Goal: Task Accomplishment & Management: Use online tool/utility

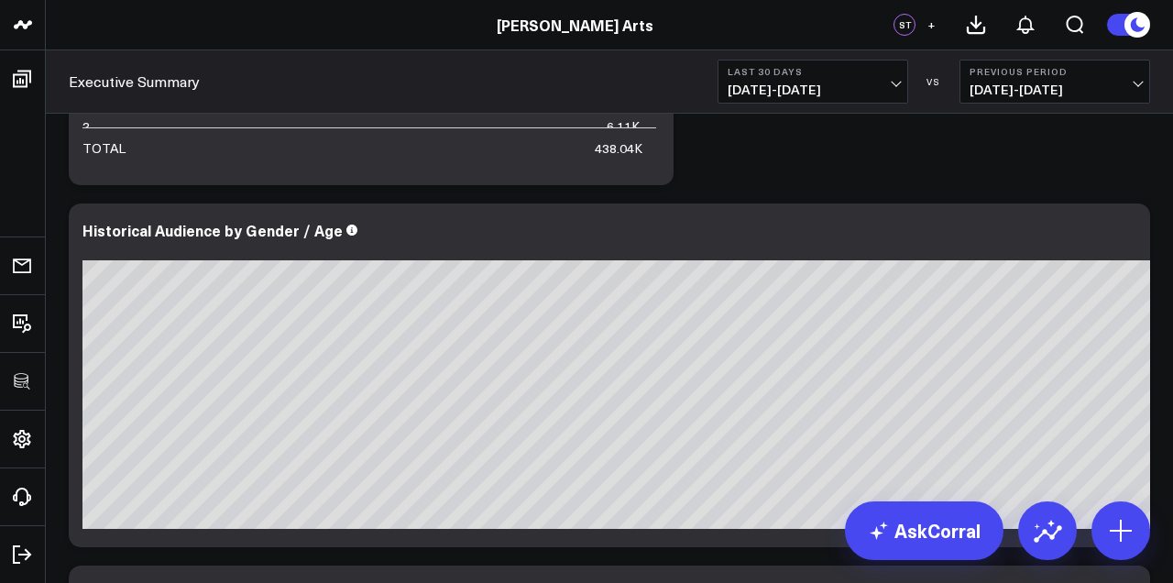
scroll to position [4848, 0]
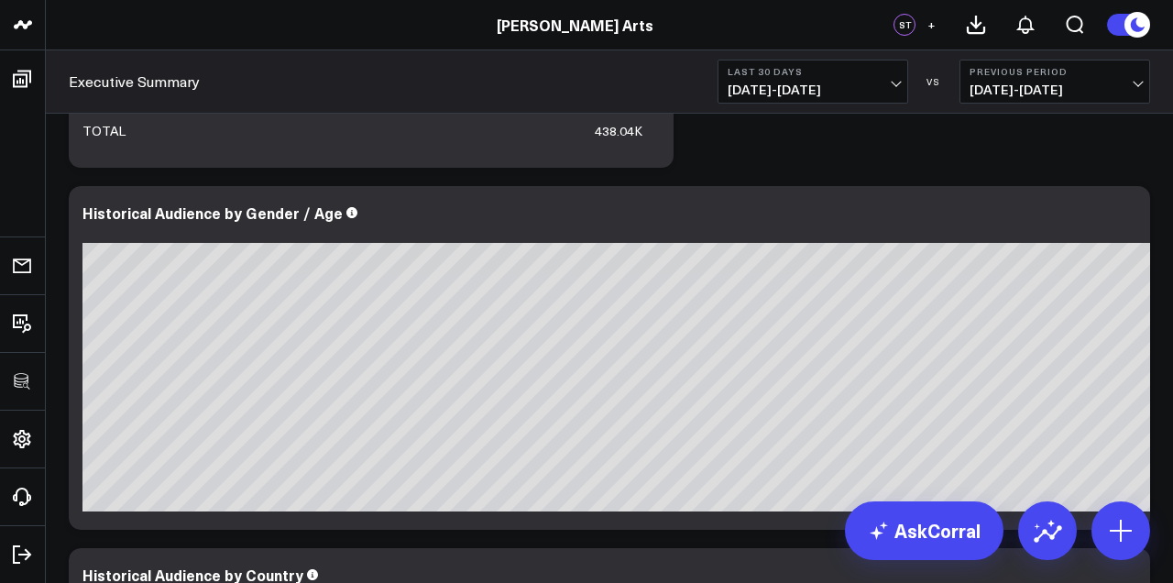
click at [1125, 231] on div at bounding box center [682, 231] width 1201 height 13
click at [1125, 218] on icon at bounding box center [1125, 215] width 22 height 22
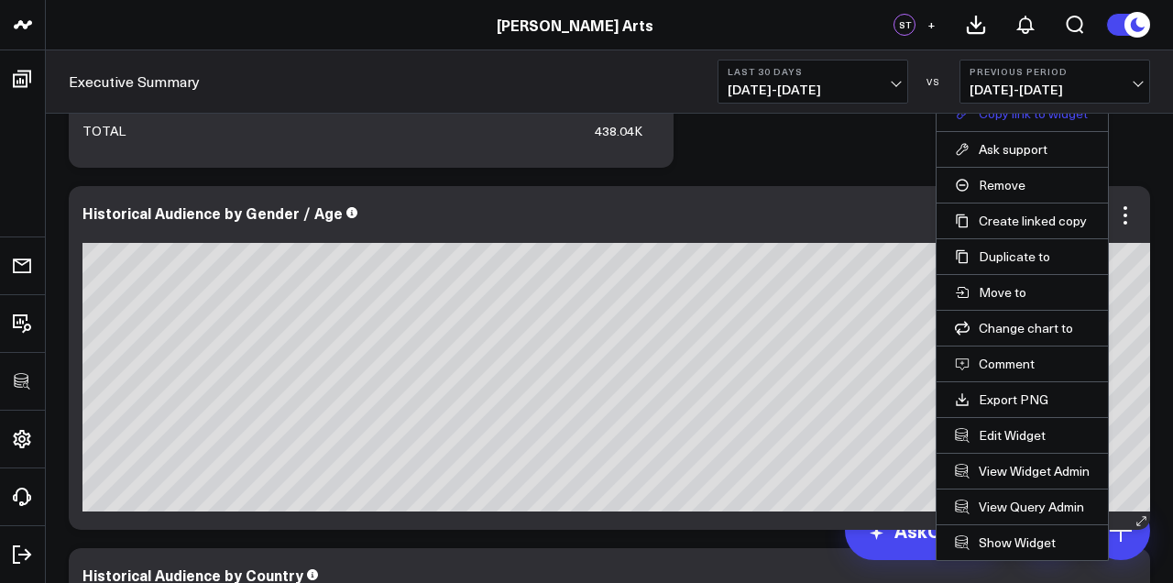
click at [1039, 118] on button "Copy link to widget" at bounding box center [1022, 113] width 135 height 16
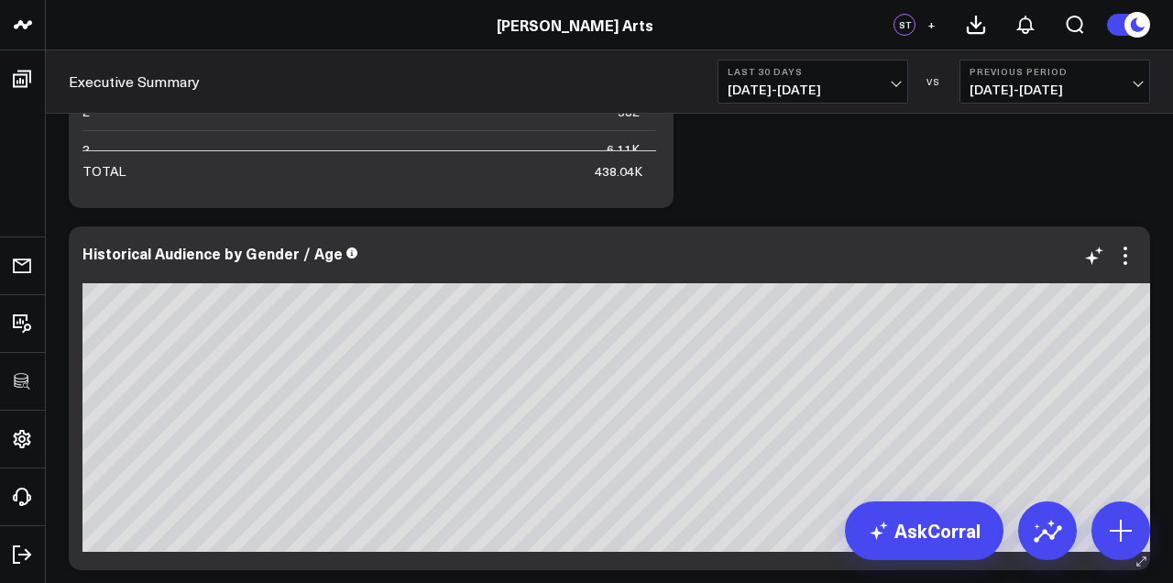
scroll to position [4841, 0]
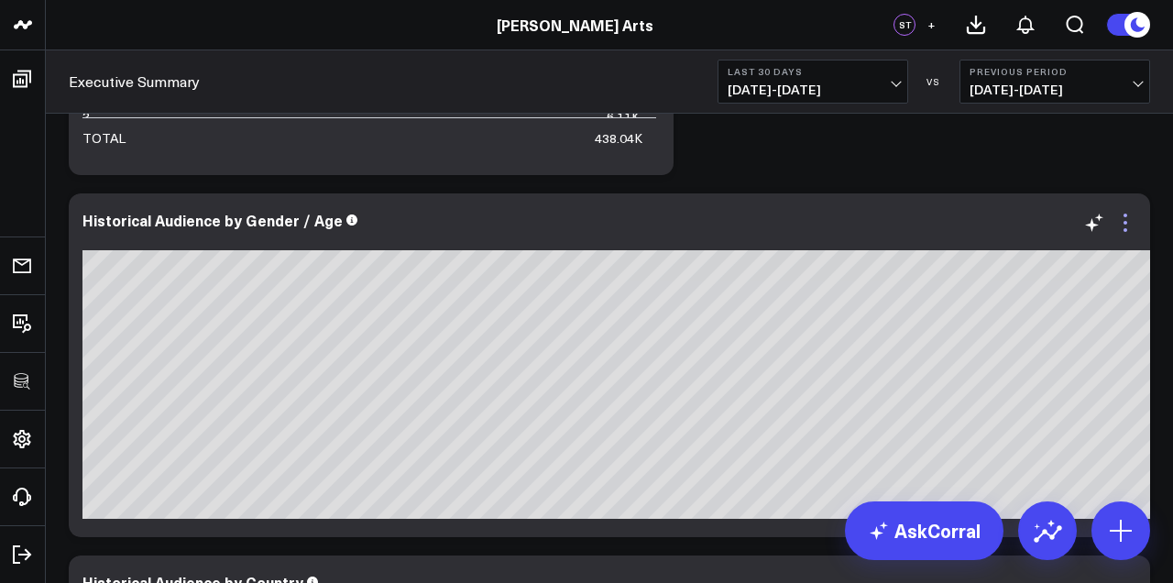
click at [1131, 231] on icon at bounding box center [1125, 223] width 22 height 22
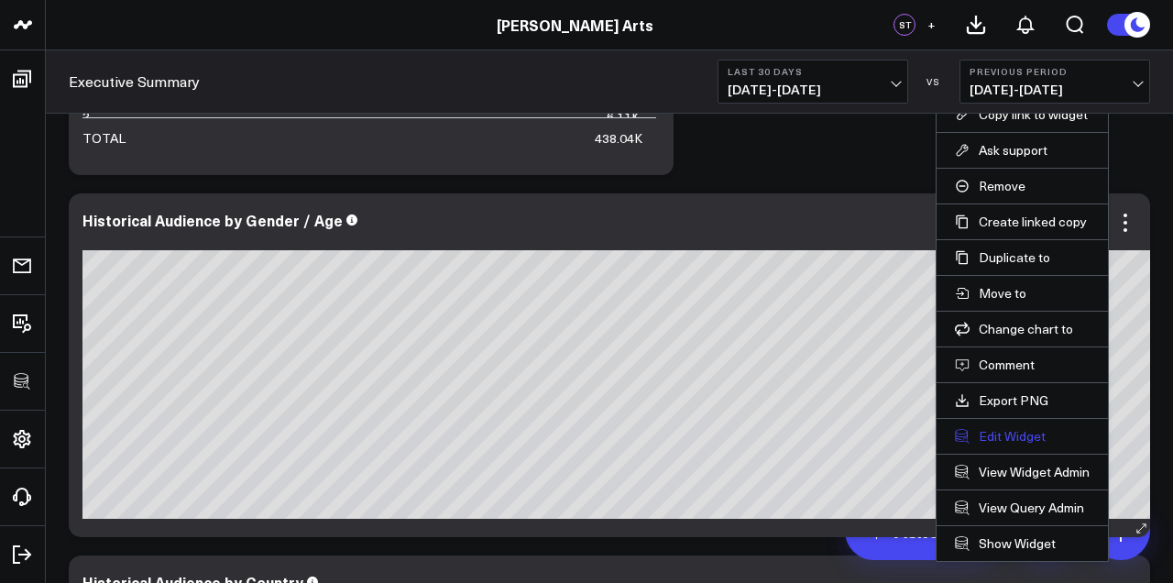
click at [1061, 428] on button "Edit Widget" at bounding box center [1022, 436] width 135 height 16
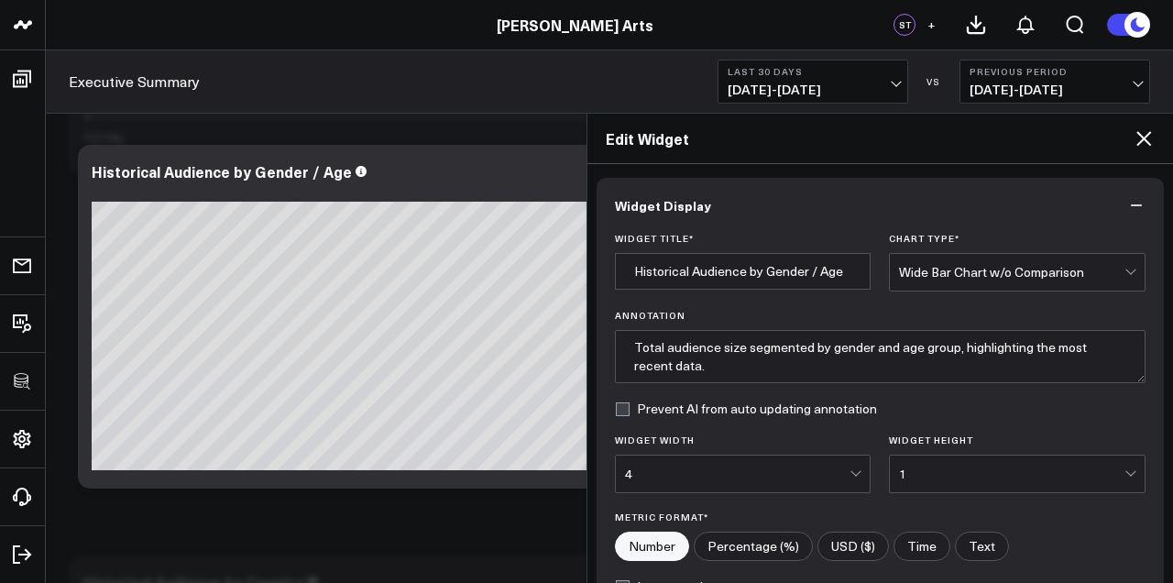
click at [1144, 134] on icon at bounding box center [1144, 138] width 22 height 22
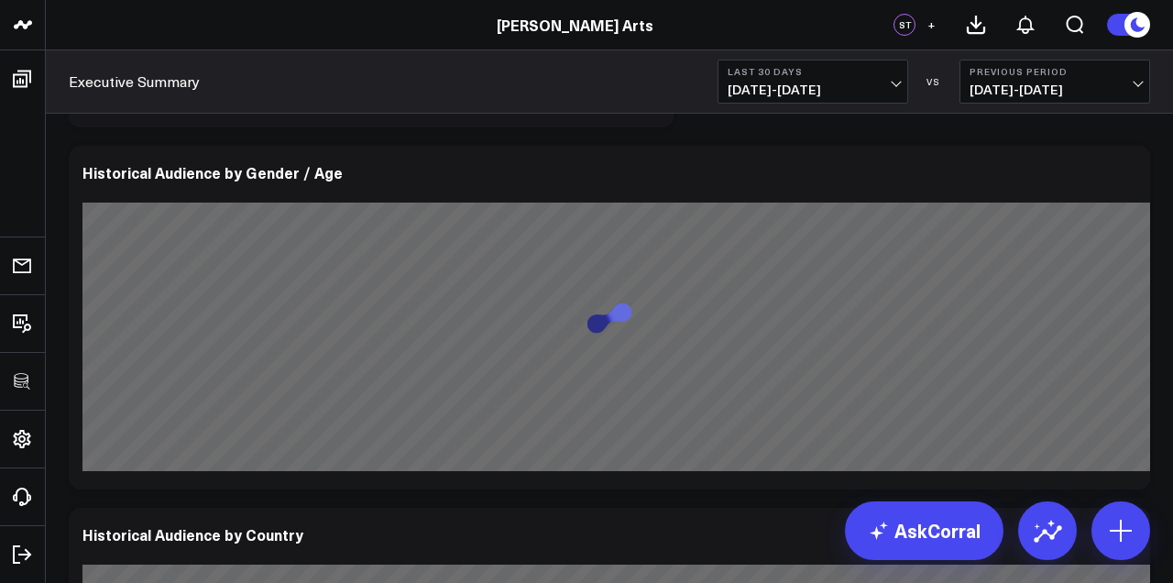
scroll to position [4897, 0]
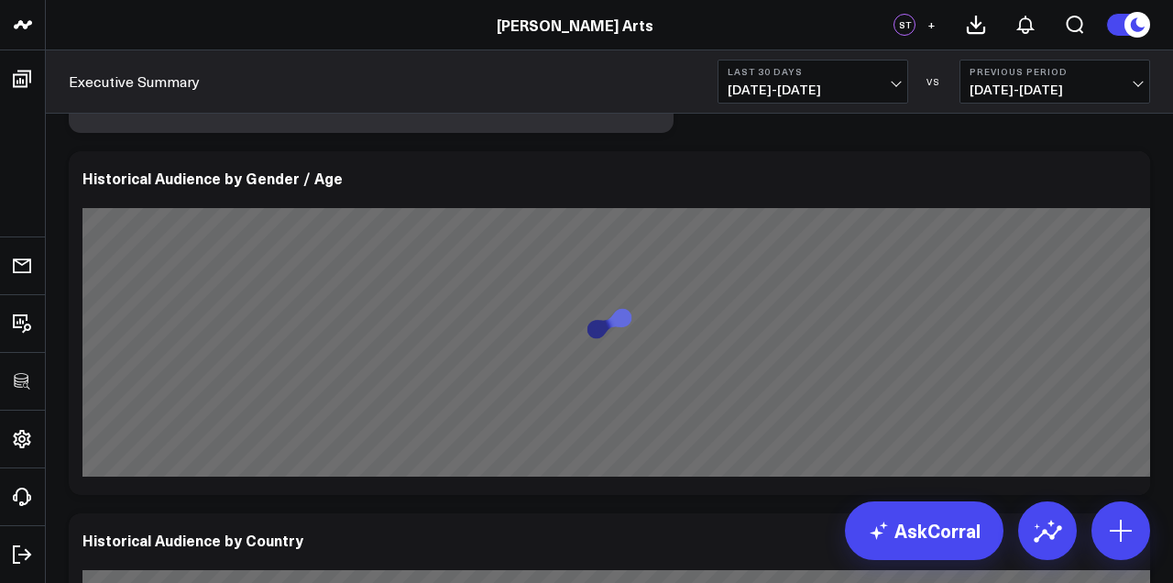
scroll to position [4897, 0]
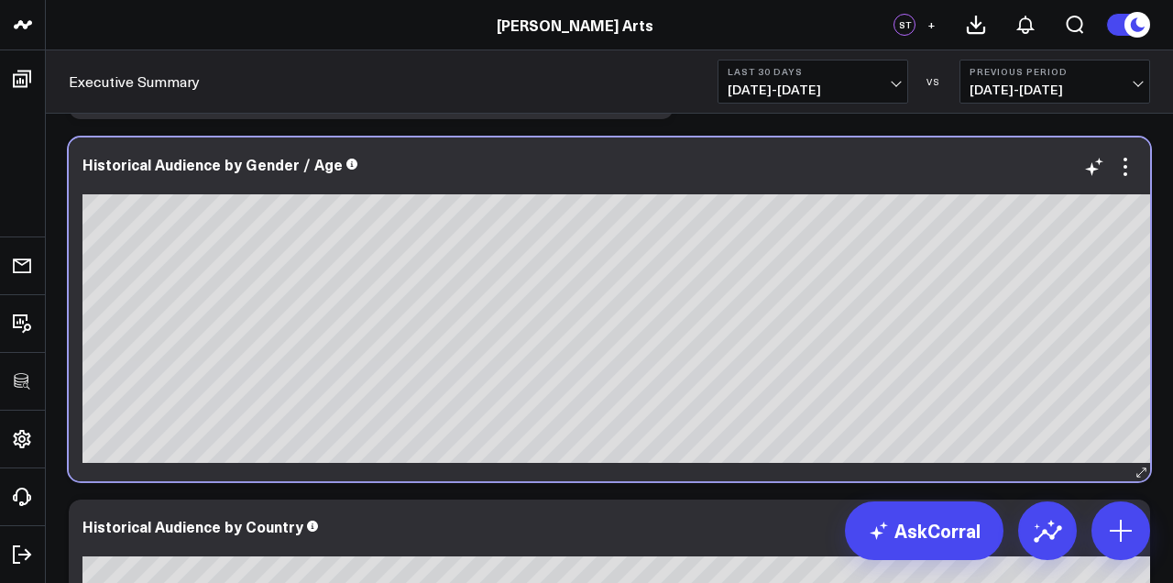
click at [1136, 169] on div "Historical Audience by Gender / Age" at bounding box center [682, 164] width 1201 height 16
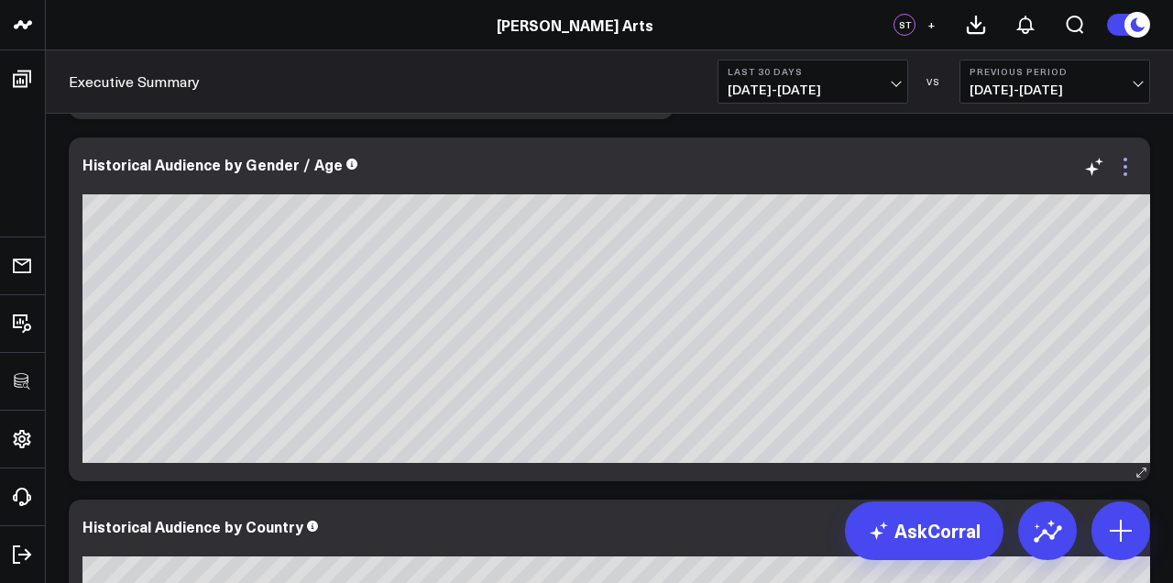
click at [1128, 169] on icon at bounding box center [1125, 167] width 22 height 22
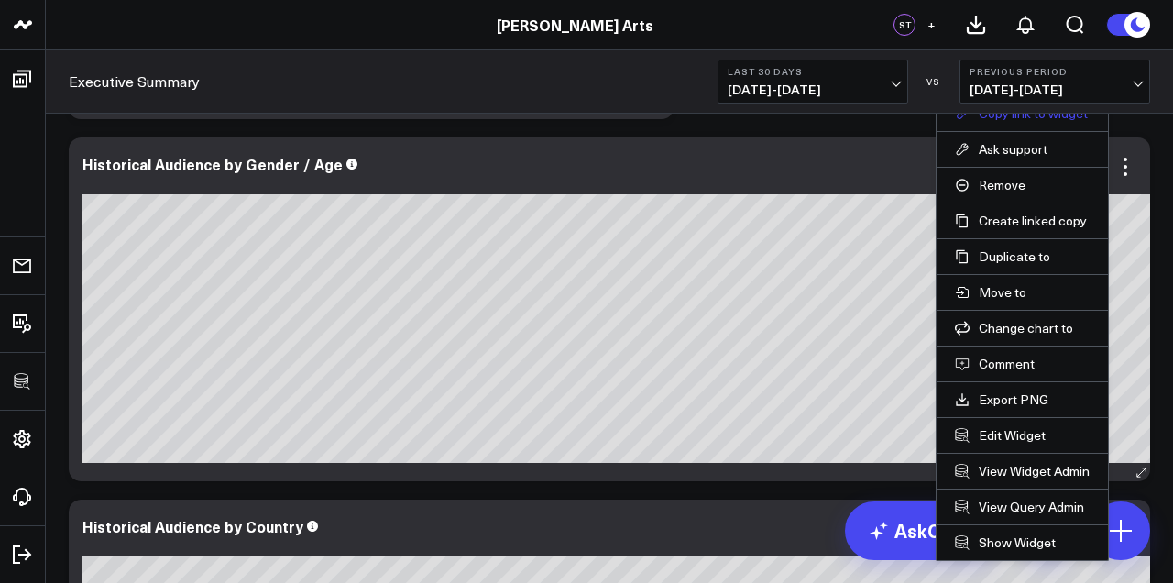
click at [1059, 116] on button "Copy link to widget" at bounding box center [1022, 113] width 135 height 16
